Goal: Information Seeking & Learning: Compare options

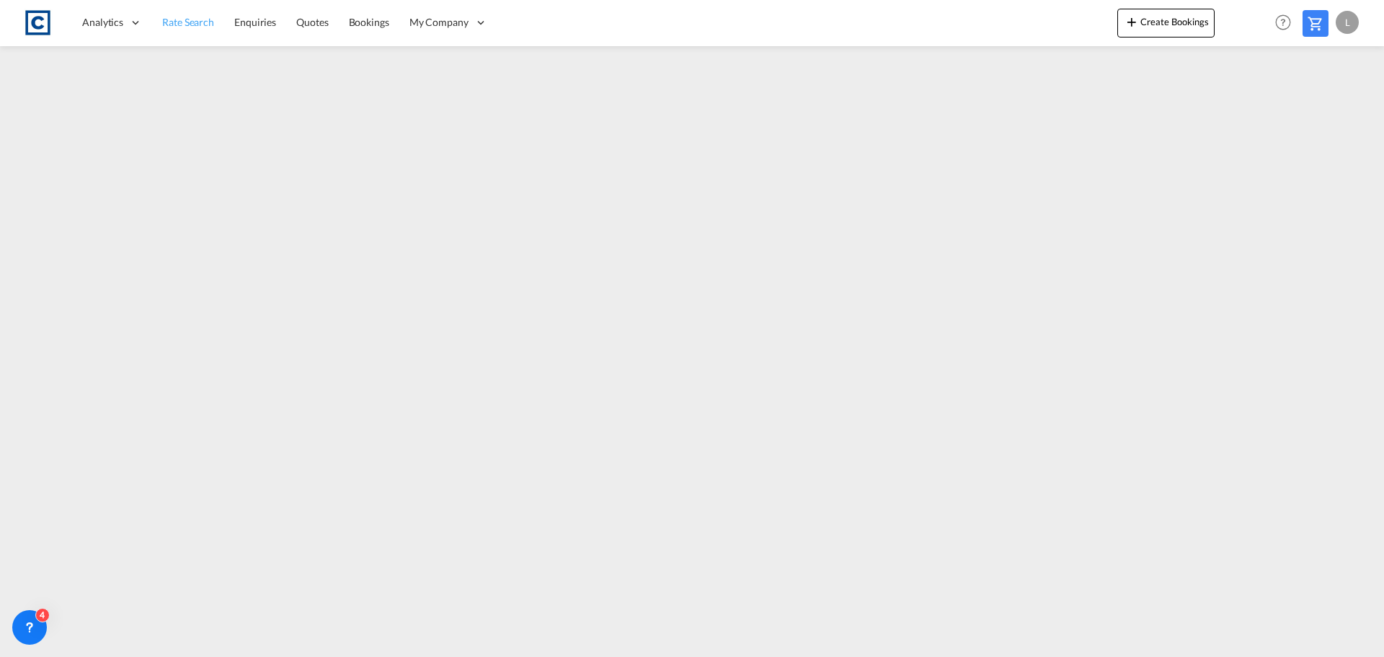
click at [187, 19] on span "Rate Search" at bounding box center [188, 22] width 52 height 12
click at [202, 18] on span "Rate Search" at bounding box center [188, 21] width 53 height 12
